Goal: Task Accomplishment & Management: Use online tool/utility

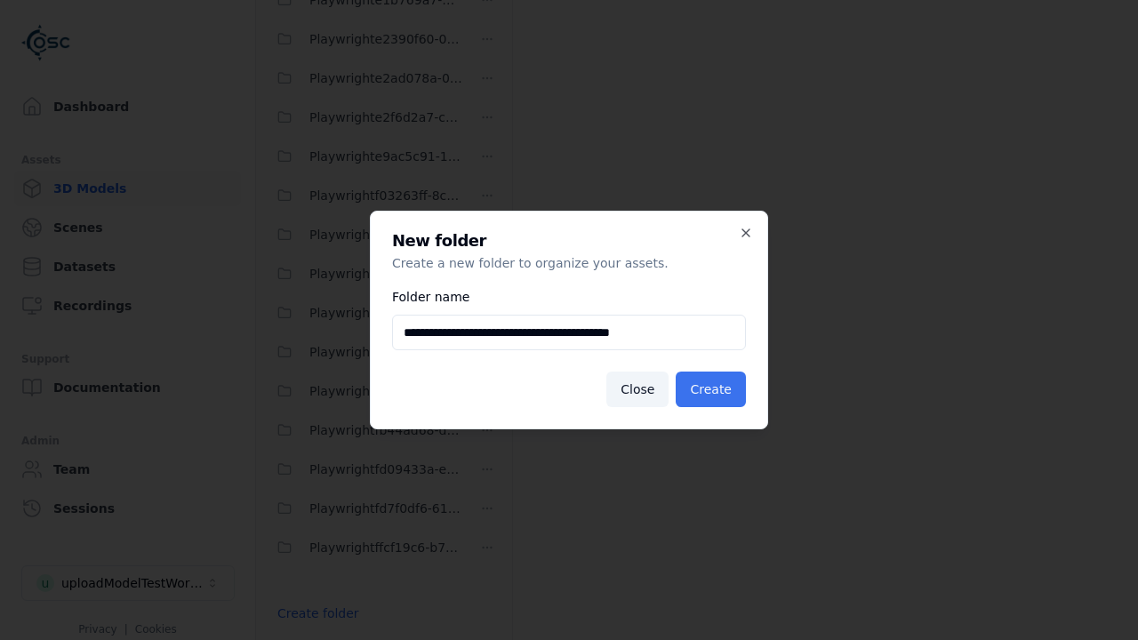
type input "**********"
click at [713, 390] on button "Create" at bounding box center [711, 390] width 70 height 36
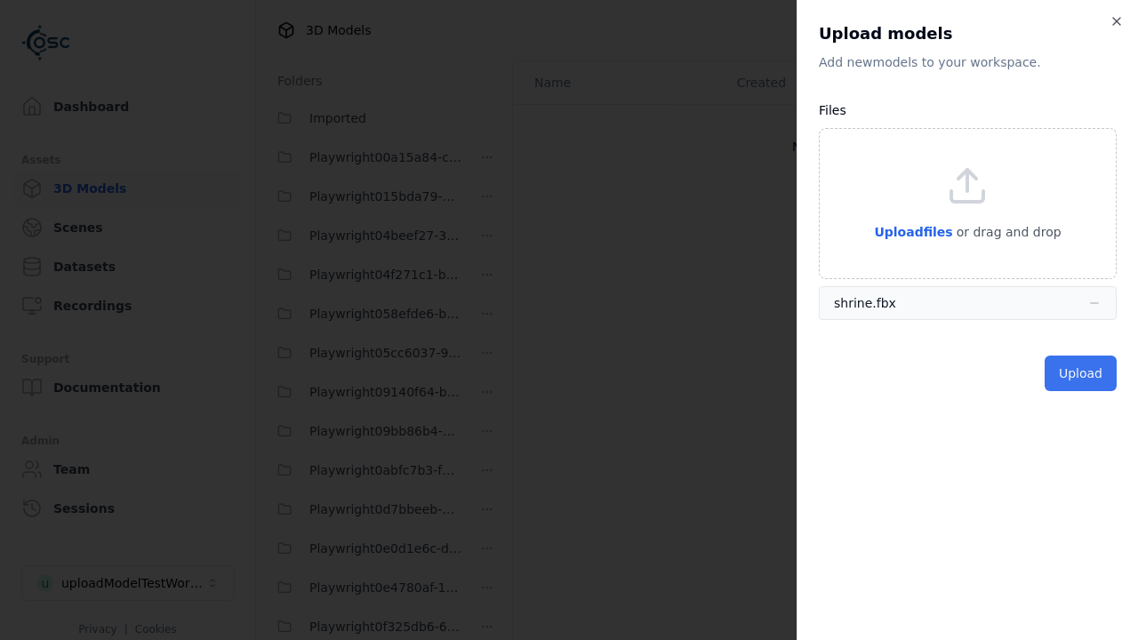
click at [1082, 374] on button "Upload" at bounding box center [1081, 374] width 72 height 36
